Goal: Transaction & Acquisition: Purchase product/service

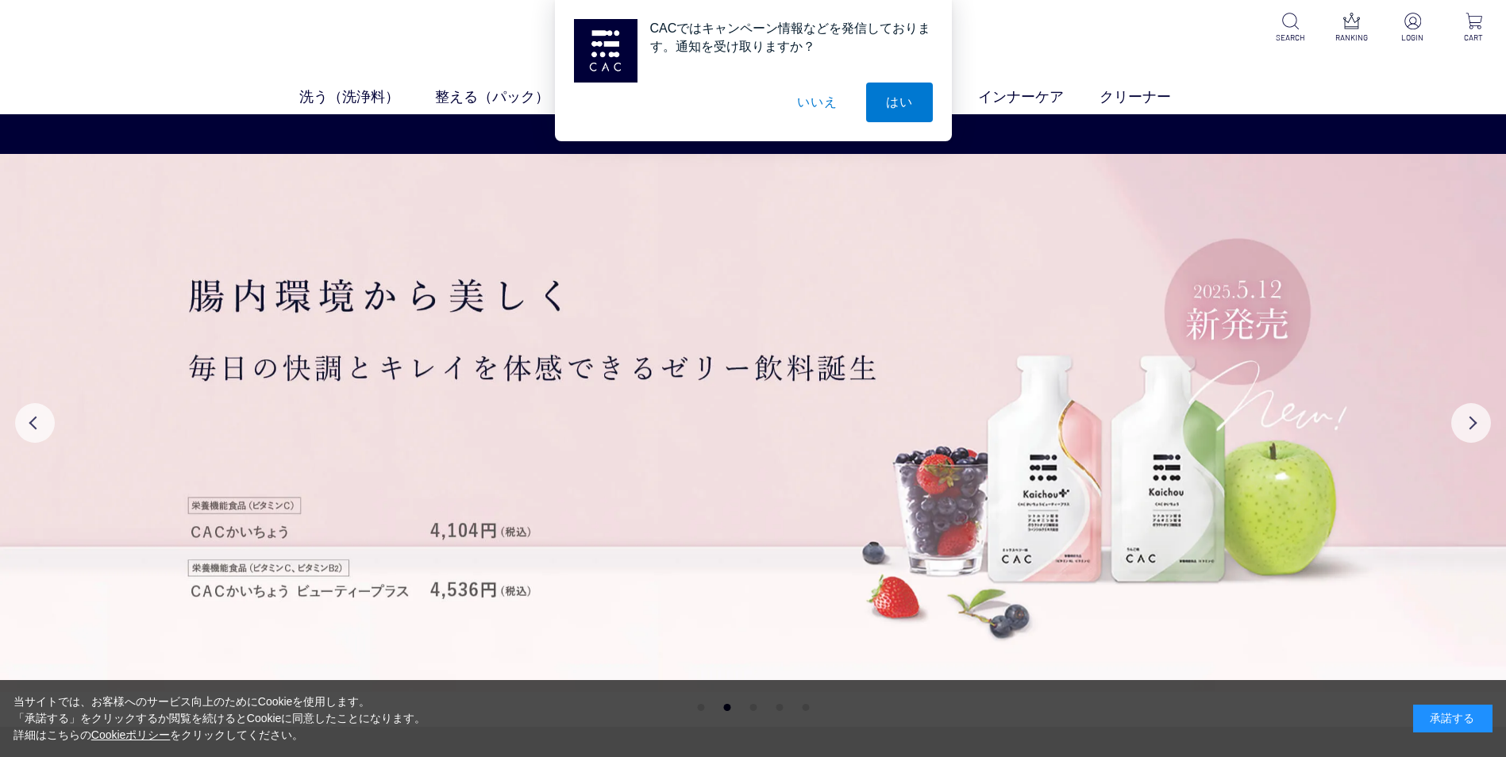
click at [352, 100] on div "CACではキャンペーン情報などを発信しております。通知を受け取りますか？ はい いいえ" at bounding box center [753, 70] width 1506 height 141
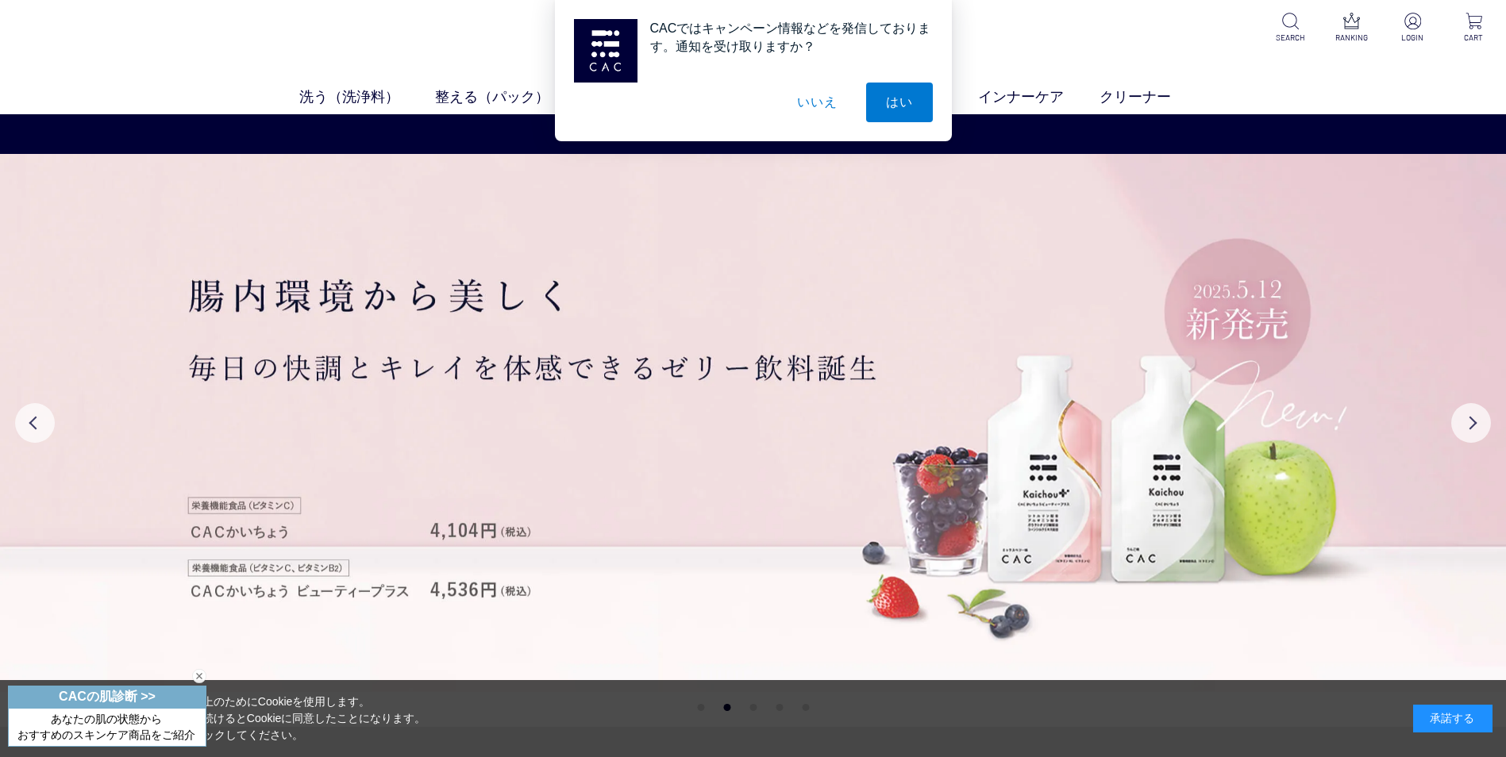
click at [818, 110] on button "いいえ" at bounding box center [816, 103] width 79 height 40
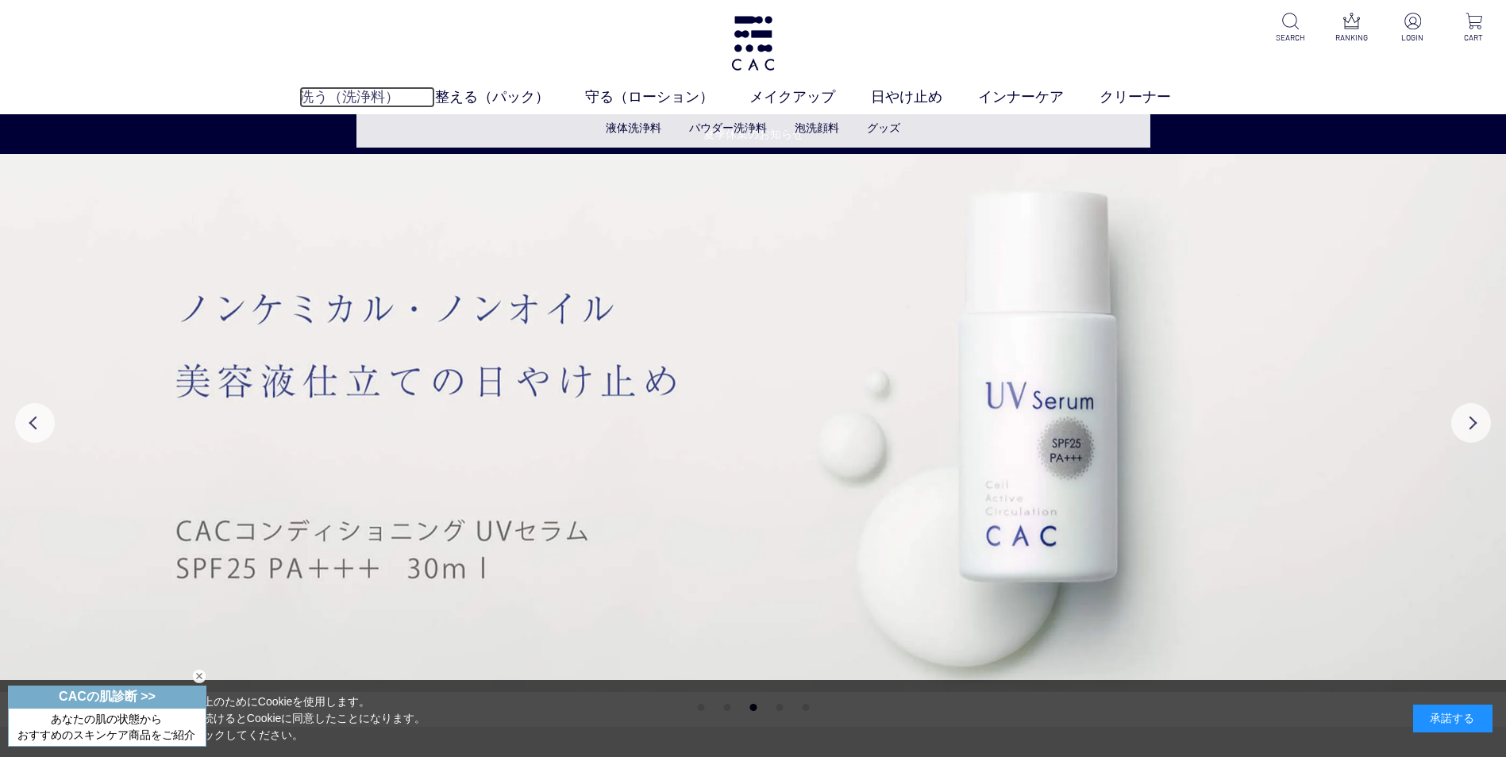
click at [333, 102] on link "洗う（洗浄料）" at bounding box center [367, 97] width 136 height 21
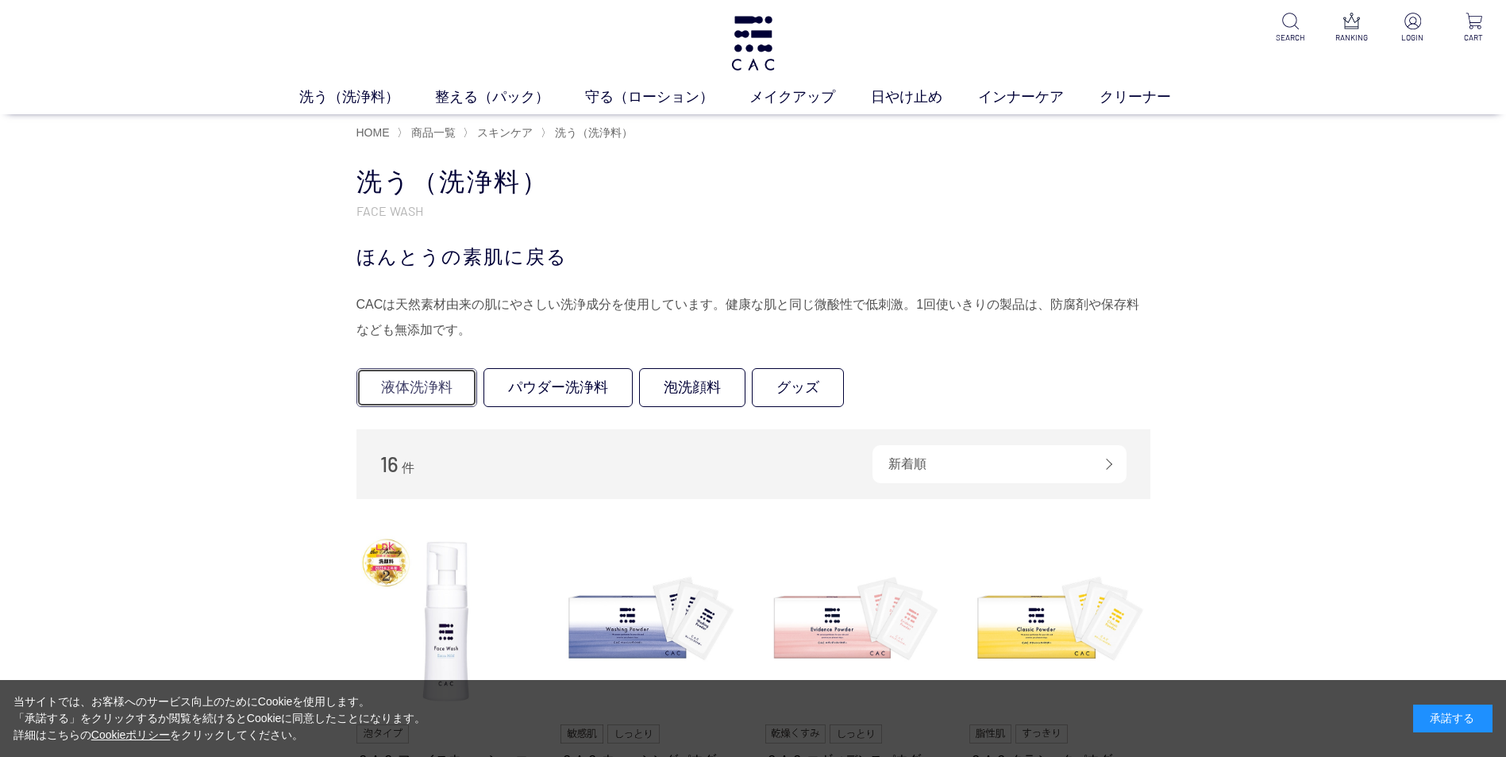
click at [425, 387] on link "液体洗浄料" at bounding box center [416, 387] width 121 height 39
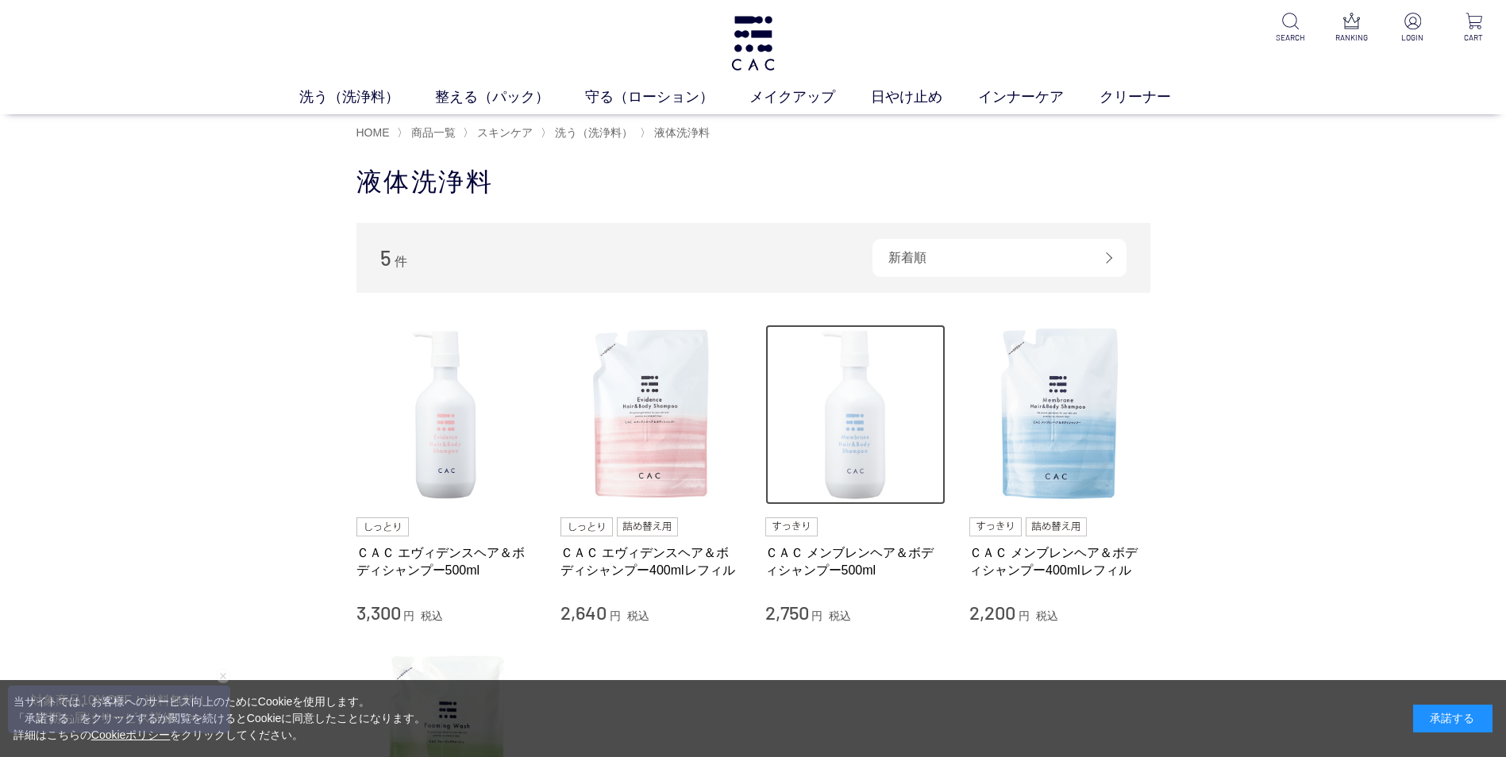
click at [859, 426] on img at bounding box center [855, 415] width 181 height 181
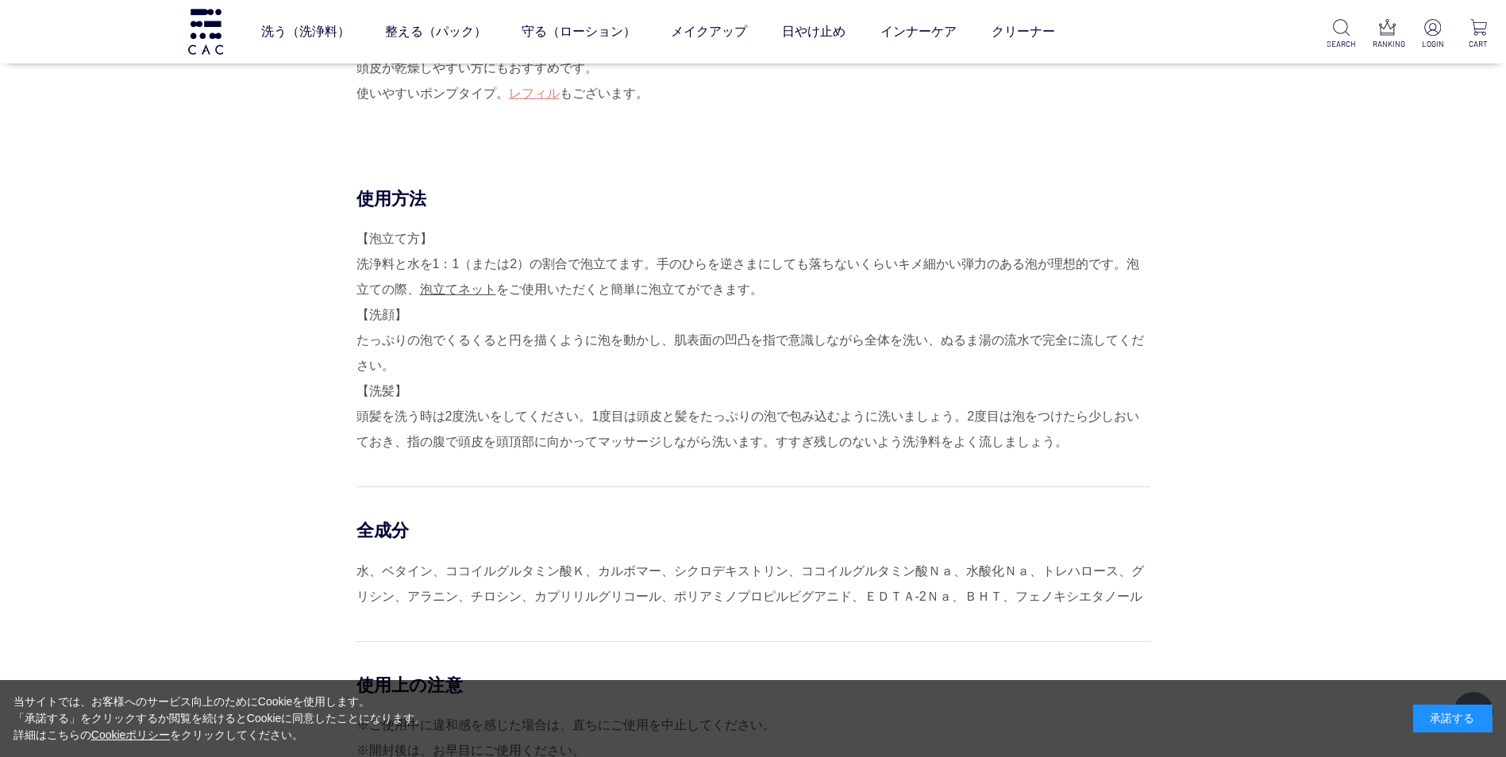
scroll to position [1116, 0]
